Goal: Information Seeking & Learning: Learn about a topic

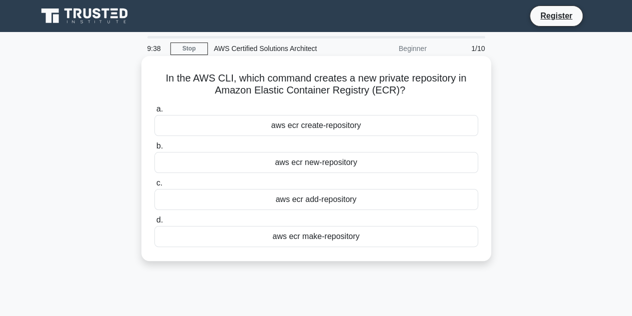
click at [346, 130] on div "aws ecr create-repository" at bounding box center [316, 125] width 324 height 21
click at [154, 112] on input "a. aws ecr create-repository" at bounding box center [154, 109] width 0 height 6
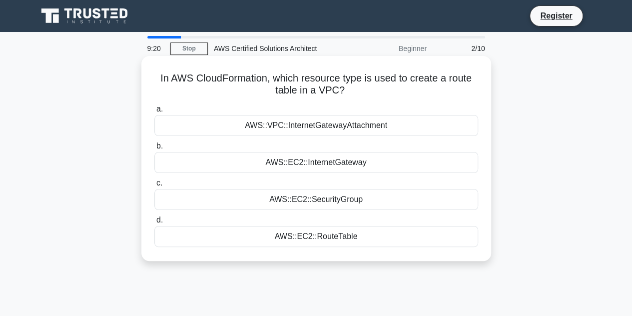
click at [376, 127] on div "AWS::VPC::InternetGatewayAttachment" at bounding box center [316, 125] width 324 height 21
click at [154, 112] on input "a. AWS::VPC::InternetGatewayAttachment" at bounding box center [154, 109] width 0 height 6
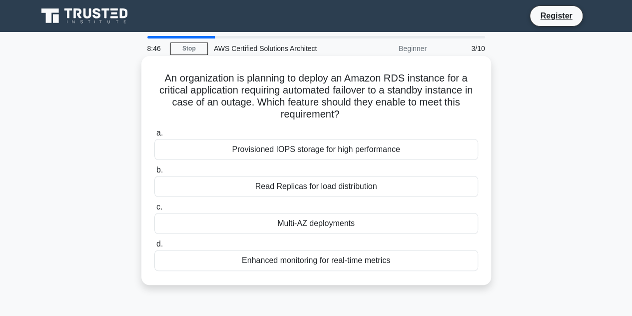
click at [365, 186] on div "Read Replicas for load distribution" at bounding box center [316, 186] width 324 height 21
click at [154, 173] on input "b. Read Replicas for load distribution" at bounding box center [154, 170] width 0 height 6
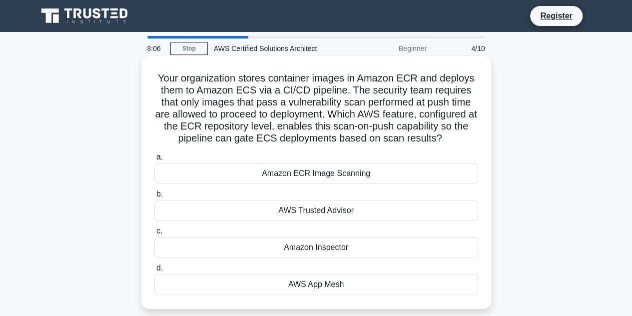
click at [358, 176] on div "Amazon ECR Image Scanning" at bounding box center [316, 173] width 324 height 21
click at [154, 160] on input "a. Amazon ECR Image Scanning" at bounding box center [154, 157] width 0 height 6
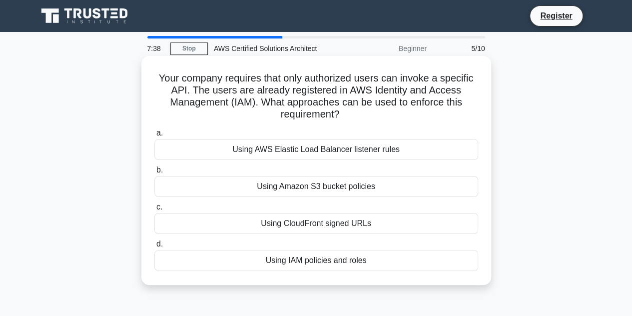
drag, startPoint x: 360, startPoint y: 258, endPoint x: 458, endPoint y: 265, distance: 98.2
click at [458, 265] on div "Using IAM policies and roles" at bounding box center [316, 260] width 324 height 21
click at [348, 258] on div "Using IAM policies and roles" at bounding box center [316, 260] width 324 height 21
click at [338, 258] on div "Using IAM policies and roles" at bounding box center [316, 260] width 324 height 21
click at [154, 247] on input "d. Using IAM policies and roles" at bounding box center [154, 244] width 0 height 6
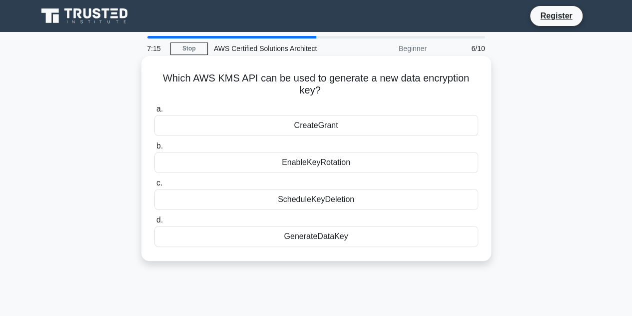
click at [330, 236] on div "GenerateDataKey" at bounding box center [316, 236] width 324 height 21
click at [154, 223] on input "d. GenerateDataKey" at bounding box center [154, 220] width 0 height 6
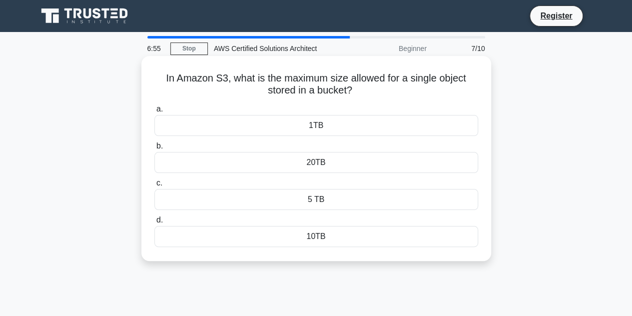
click at [320, 126] on div "1TB" at bounding box center [316, 125] width 324 height 21
click at [154, 112] on input "a. 1TB" at bounding box center [154, 109] width 0 height 6
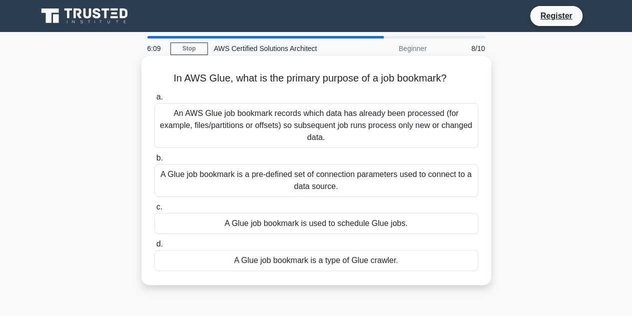
click at [318, 119] on div "An AWS Glue job bookmark records which data has already been processed (for exa…" at bounding box center [316, 125] width 324 height 45
click at [154, 100] on input "a. An AWS Glue job bookmark records which data has already been processed (for …" at bounding box center [154, 97] width 0 height 6
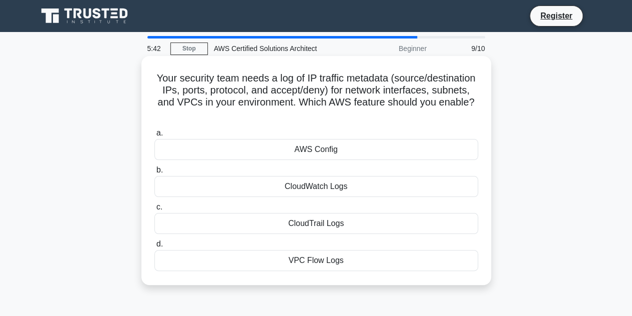
click at [335, 259] on div "VPC Flow Logs" at bounding box center [316, 260] width 324 height 21
click at [154, 247] on input "d. VPC Flow Logs" at bounding box center [154, 244] width 0 height 6
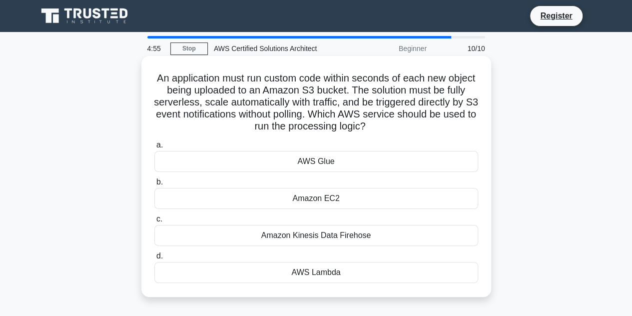
click at [320, 273] on div "AWS Lambda" at bounding box center [316, 272] width 324 height 21
click at [154, 259] on input "d. AWS Lambda" at bounding box center [154, 256] width 0 height 6
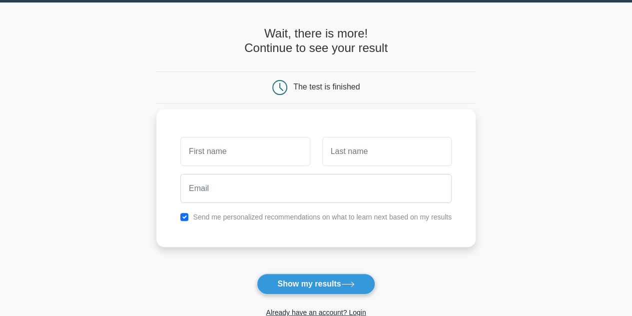
scroll to position [50, 0]
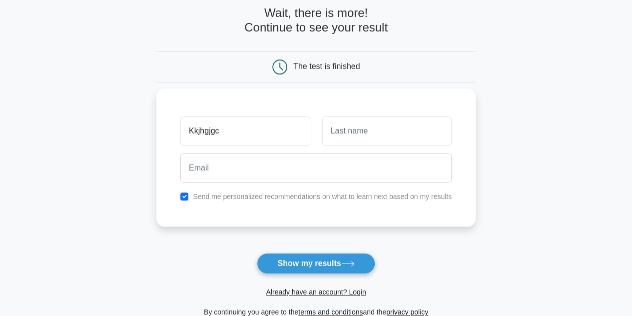
type input "Kkjhgjgc"
type input "Vkhkjhdjkh"
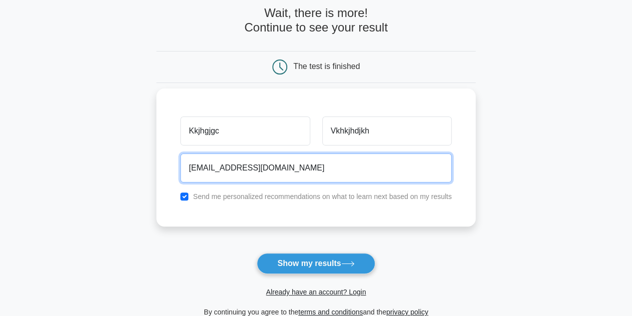
type input "[EMAIL_ADDRESS][DOMAIN_NAME]"
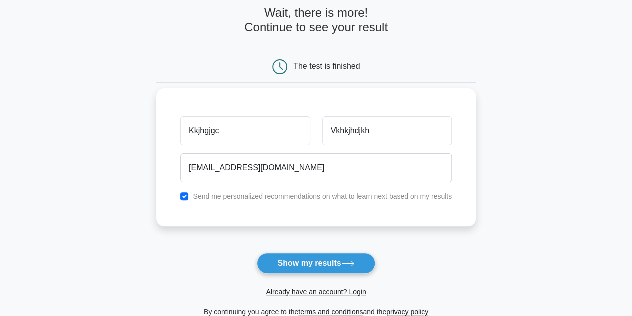
click at [272, 198] on label "Send me personalized recommendations on what to learn next based on my results" at bounding box center [322, 196] width 259 height 8
click at [186, 196] on input "checkbox" at bounding box center [184, 196] width 8 height 8
checkbox input "false"
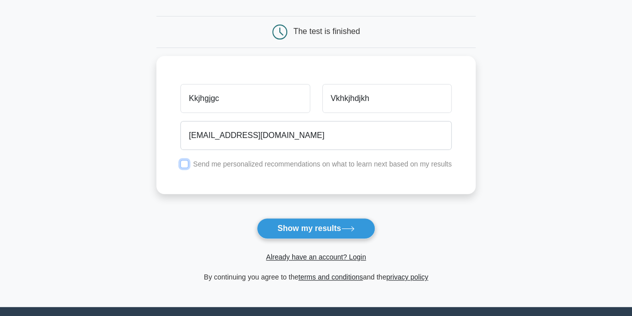
scroll to position [100, 0]
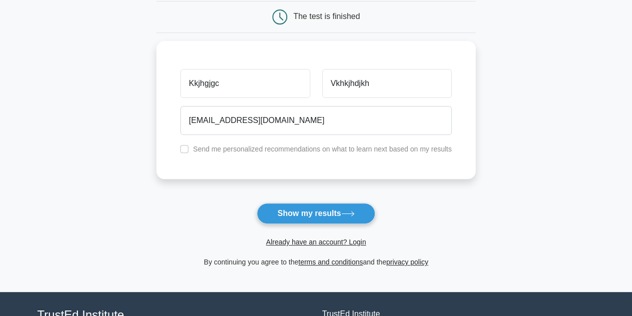
click at [348, 212] on icon at bounding box center [347, 213] width 13 height 5
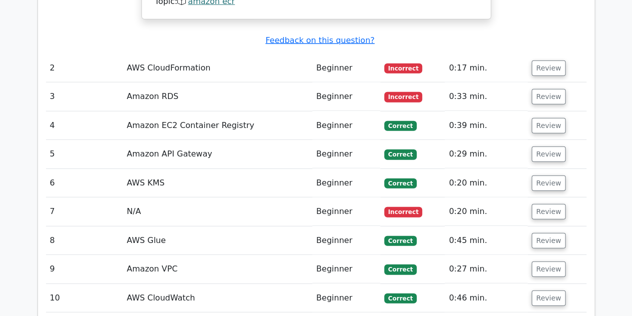
scroll to position [1200, 0]
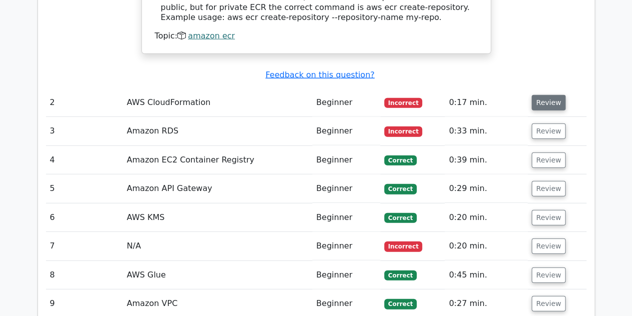
click at [545, 95] on button "Review" at bounding box center [549, 102] width 34 height 15
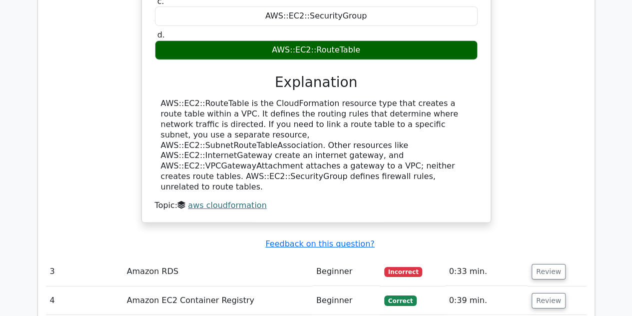
scroll to position [1450, 0]
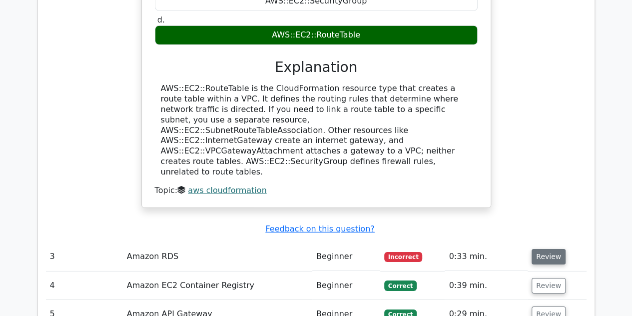
click at [545, 249] on button "Review" at bounding box center [549, 256] width 34 height 15
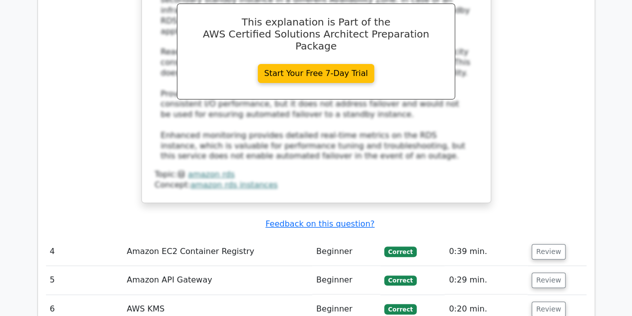
scroll to position [2000, 0]
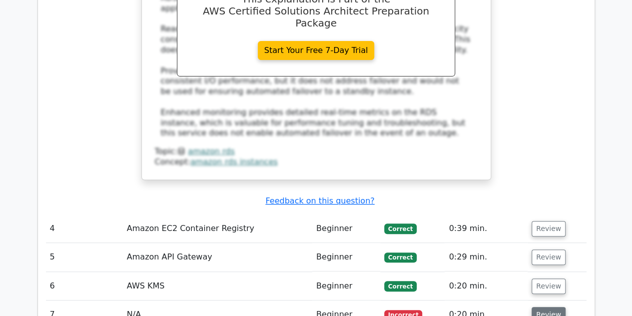
click at [544, 307] on button "Review" at bounding box center [549, 314] width 34 height 15
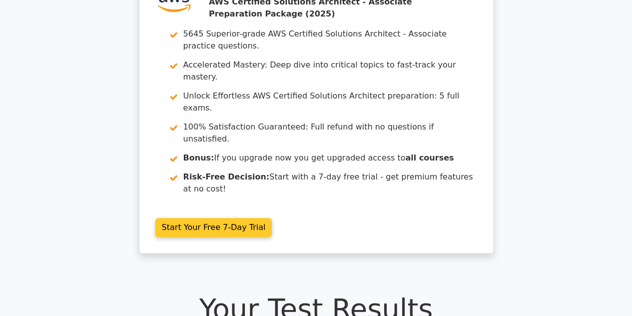
scroll to position [41, 0]
